Goal: Task Accomplishment & Management: Use online tool/utility

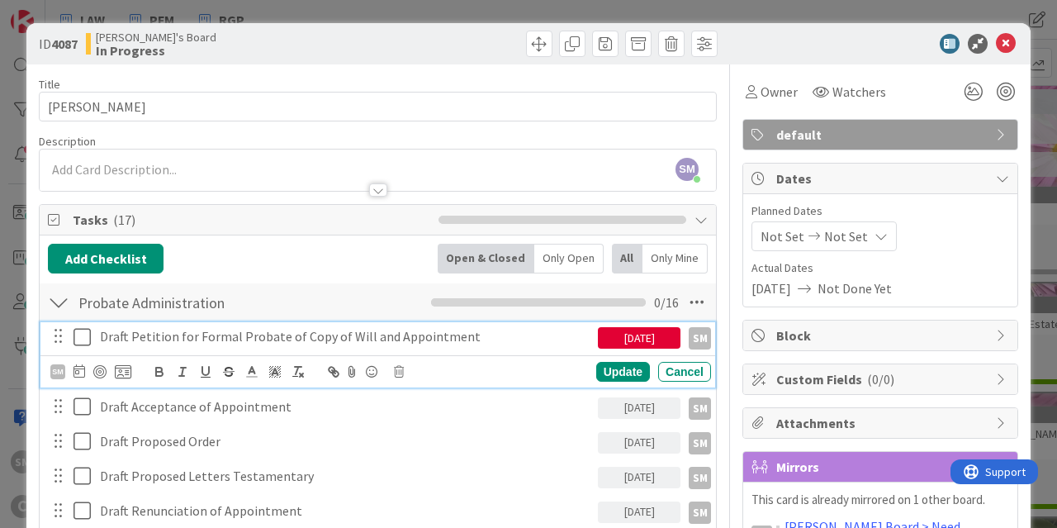
scroll to position [297, 0]
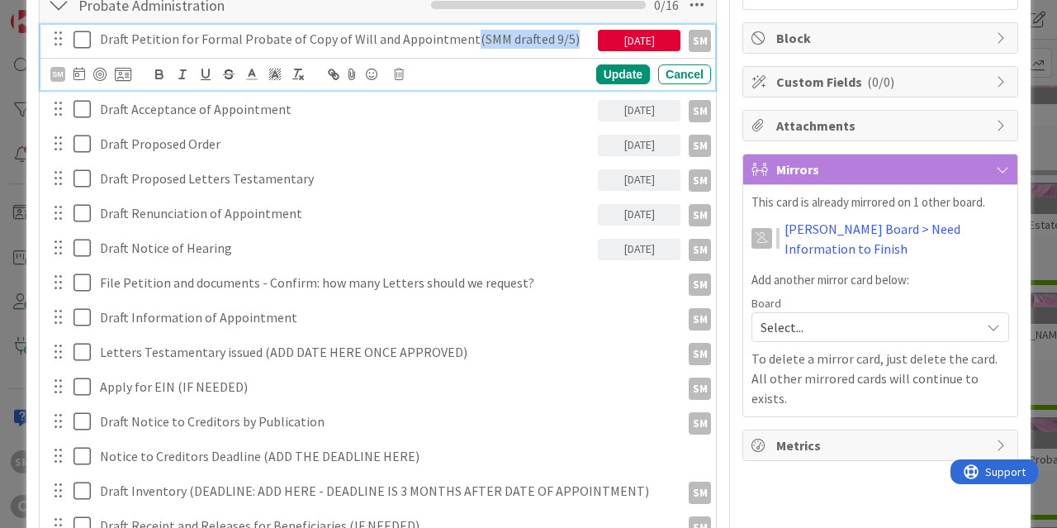
copy p "(SMM drafted 9/5)"
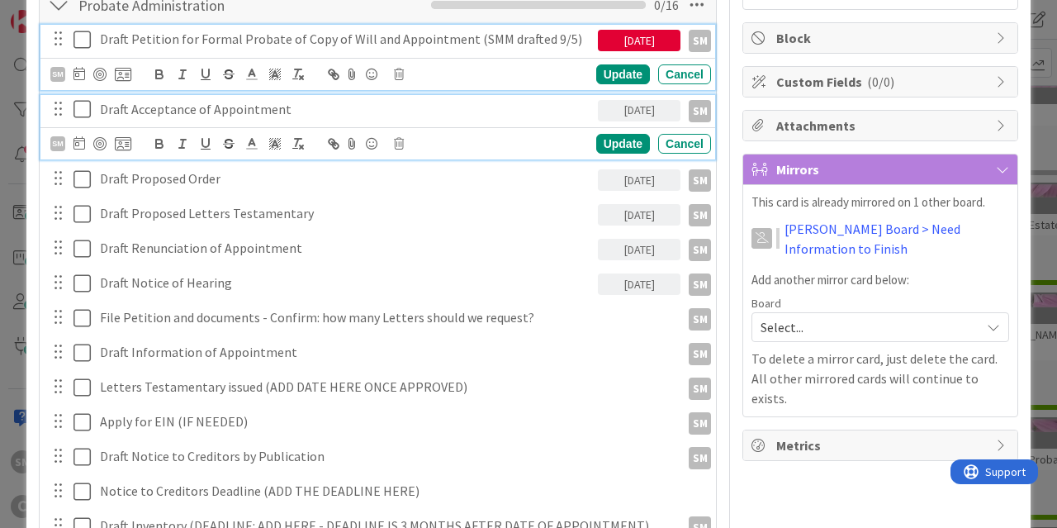
click at [345, 101] on p "Draft Acceptance of Appointment" at bounding box center [346, 109] width 492 height 19
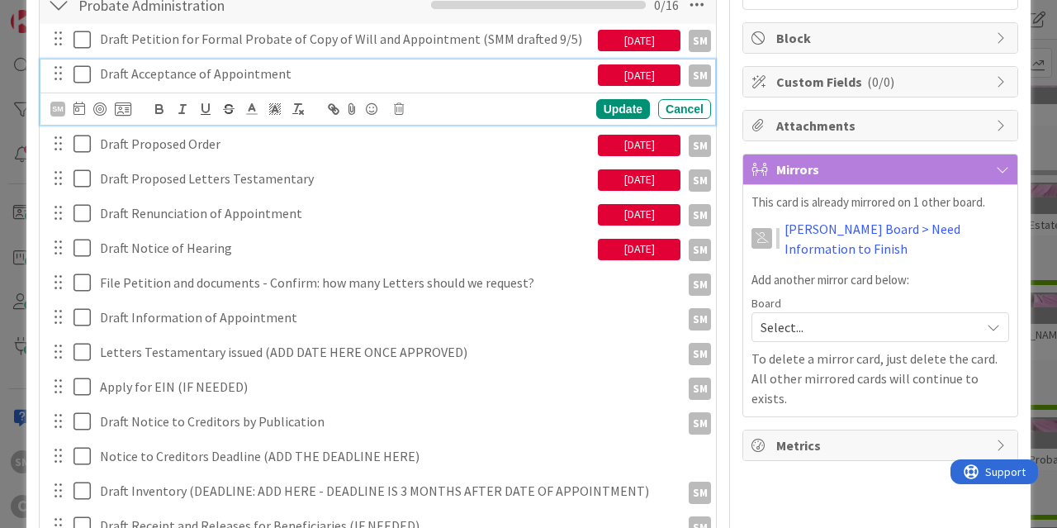
click at [444, 64] on p "Draft Acceptance of Appointment" at bounding box center [346, 73] width 492 height 19
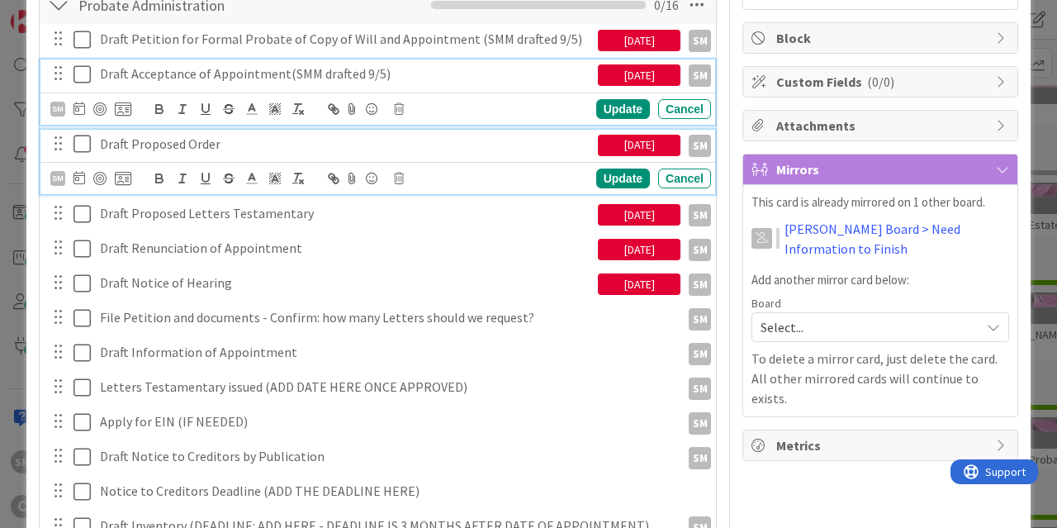
click at [293, 143] on p "Draft Proposed Order" at bounding box center [346, 144] width 492 height 19
click at [281, 70] on p "Draft Acceptance of Appointment(SMM drafted 9/5)" at bounding box center [346, 73] width 492 height 19
click at [216, 147] on p "Draft Proposed Order(SMM drafted 9/5)" at bounding box center [346, 144] width 492 height 19
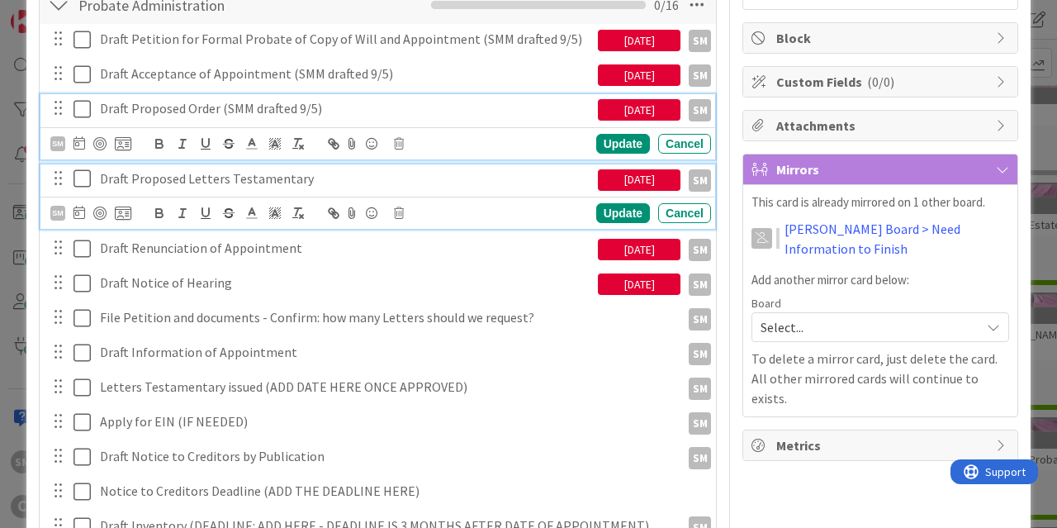
click at [320, 177] on p "Draft Proposed Letters Testamentary" at bounding box center [346, 178] width 492 height 19
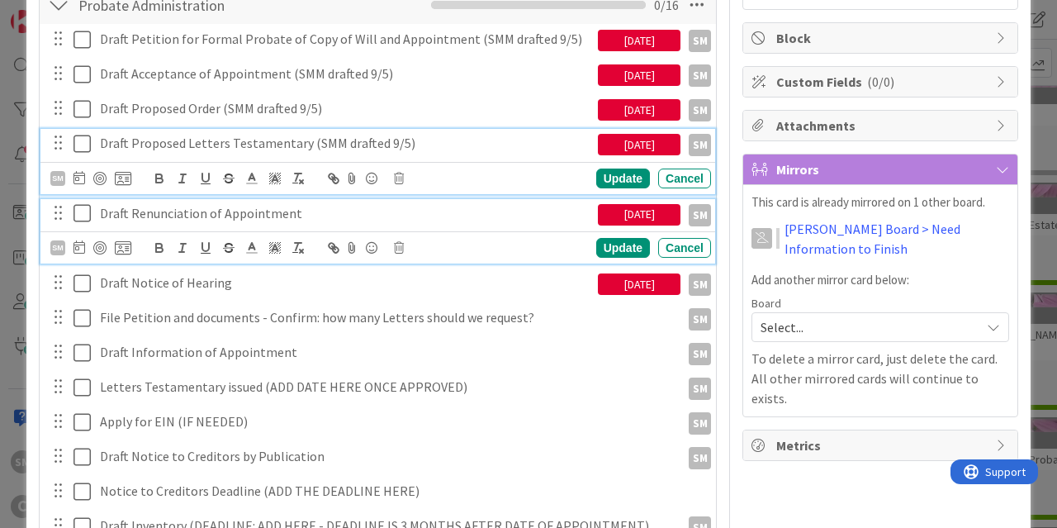
click at [321, 212] on p "Draft Renunciation of Appointment" at bounding box center [346, 213] width 492 height 19
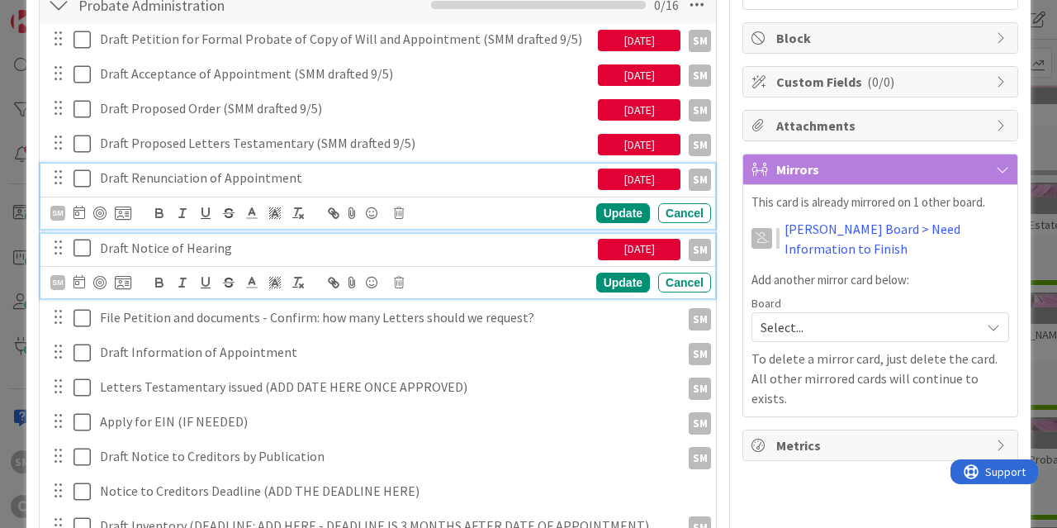
click at [310, 249] on p "Draft Notice of Hearing" at bounding box center [346, 248] width 492 height 19
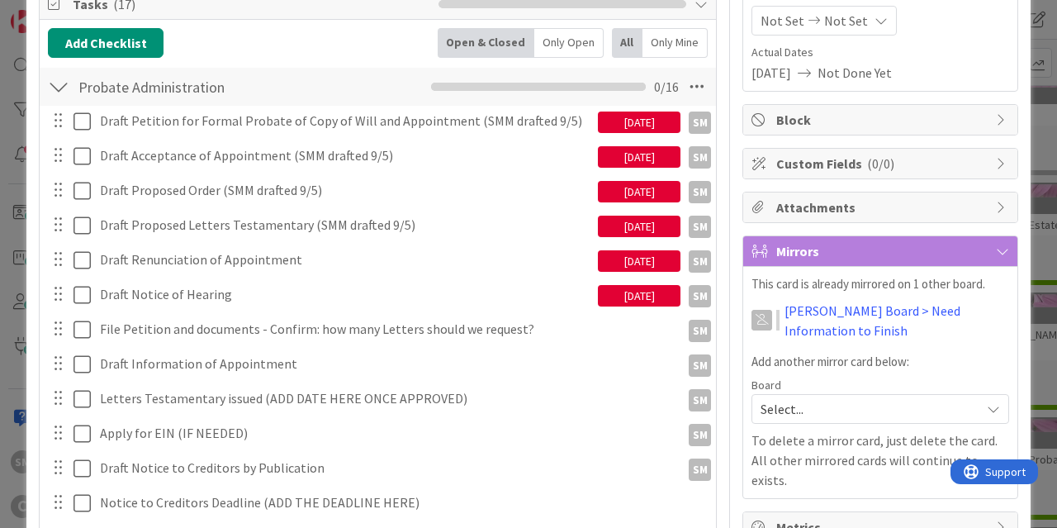
scroll to position [198, 0]
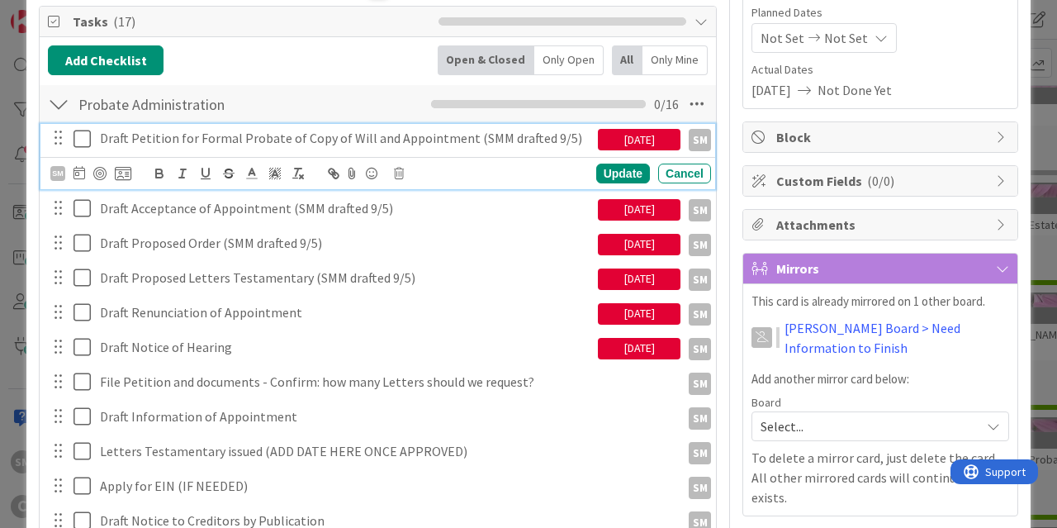
click at [78, 139] on icon at bounding box center [82, 139] width 17 height 20
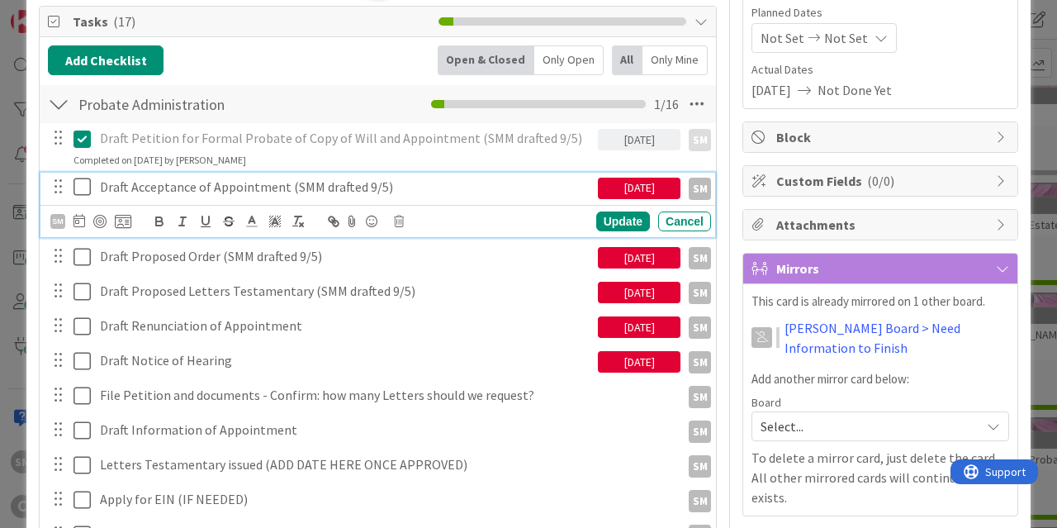
drag, startPoint x: 89, startPoint y: 188, endPoint x: 85, endPoint y: 224, distance: 36.6
click at [89, 188] on icon at bounding box center [82, 187] width 17 height 20
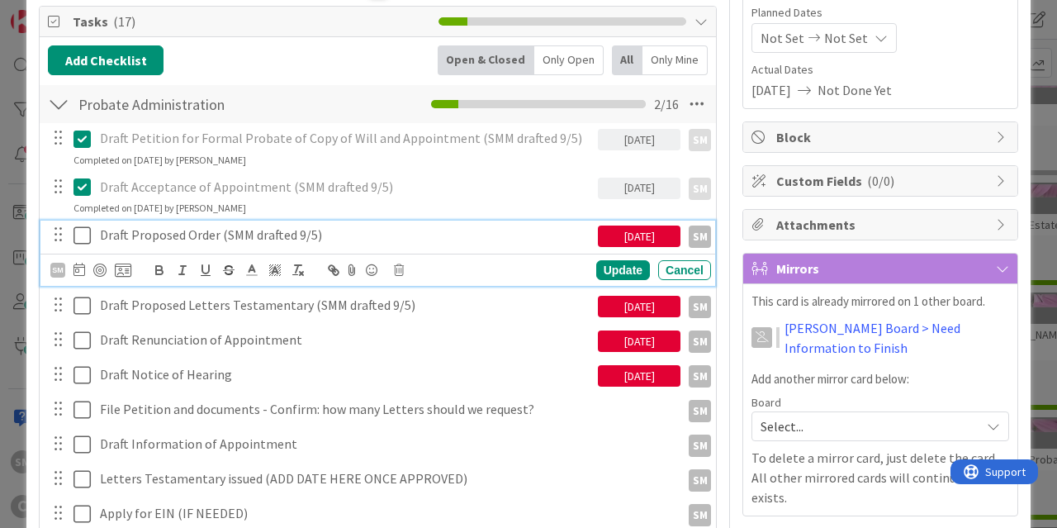
drag, startPoint x: 85, startPoint y: 229, endPoint x: 86, endPoint y: 239, distance: 9.9
click at [85, 230] on icon at bounding box center [82, 236] width 17 height 20
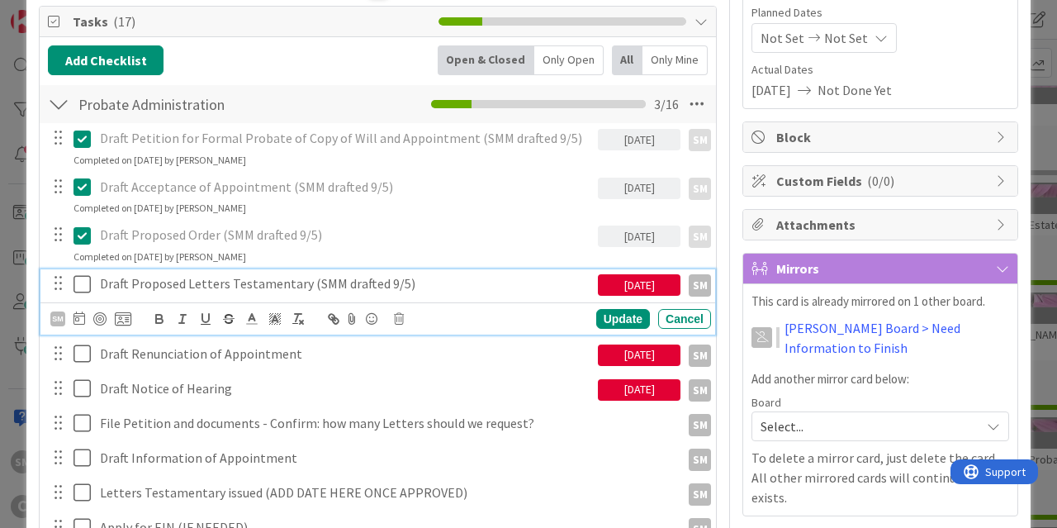
click at [87, 282] on icon at bounding box center [82, 284] width 17 height 20
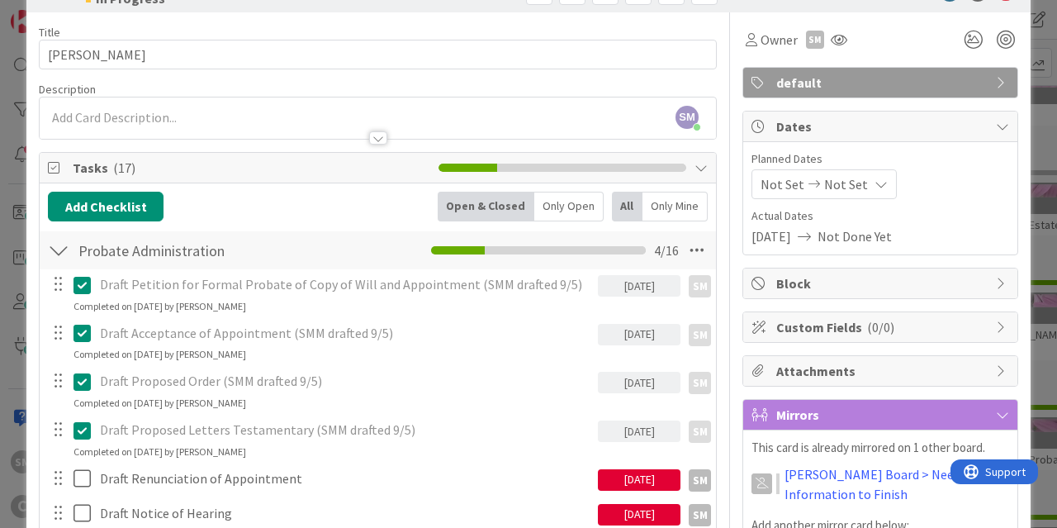
scroll to position [0, 0]
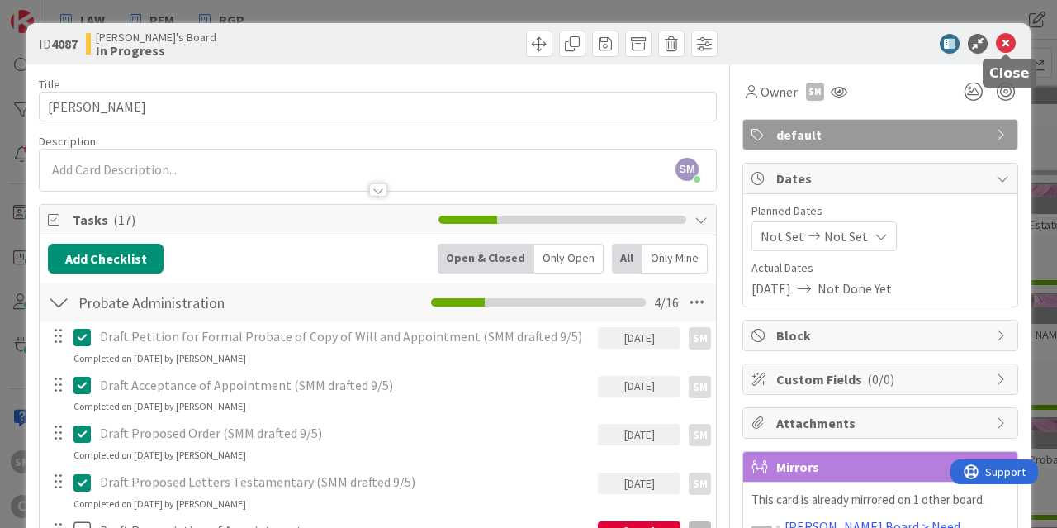
click at [1007, 41] on icon at bounding box center [1006, 44] width 20 height 20
